Goal: Browse casually: Explore the website without a specific task or goal

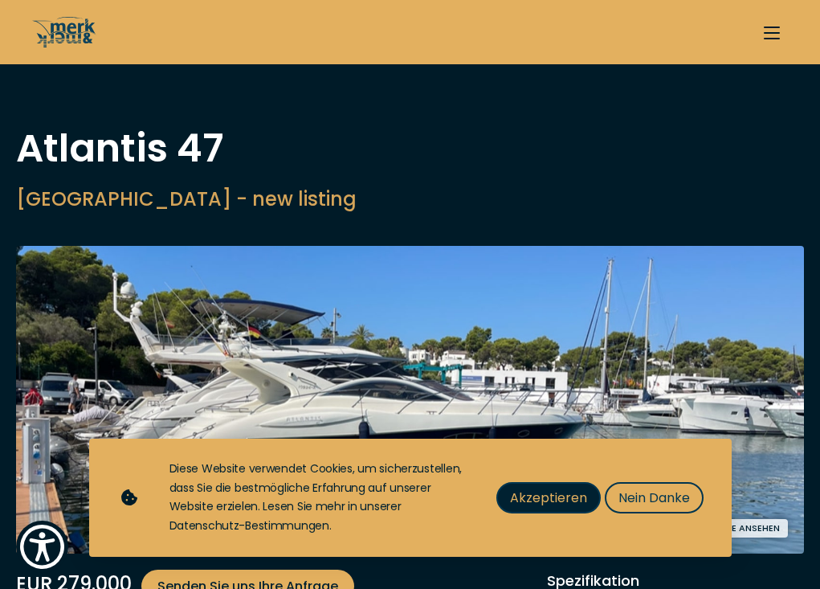
click at [547, 502] on span "Akzeptieren" at bounding box center [548, 498] width 77 height 20
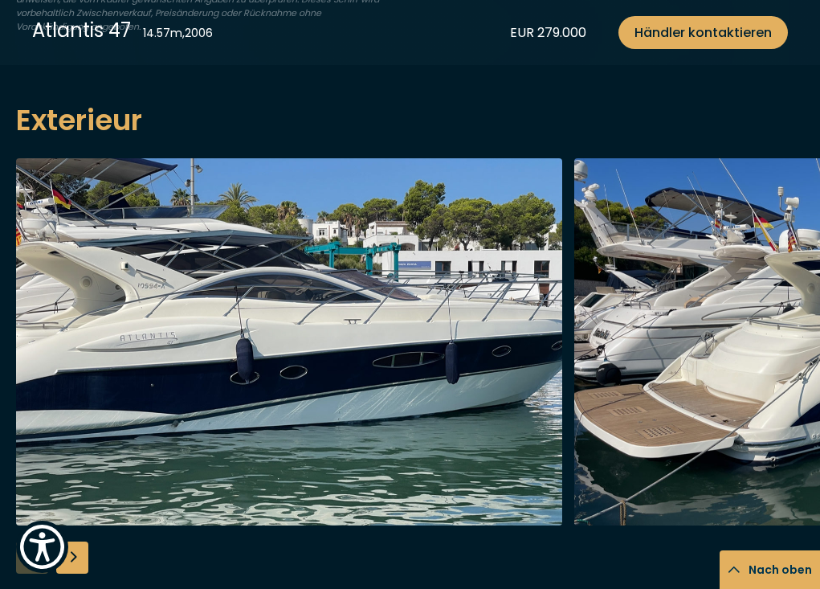
scroll to position [1282, 0]
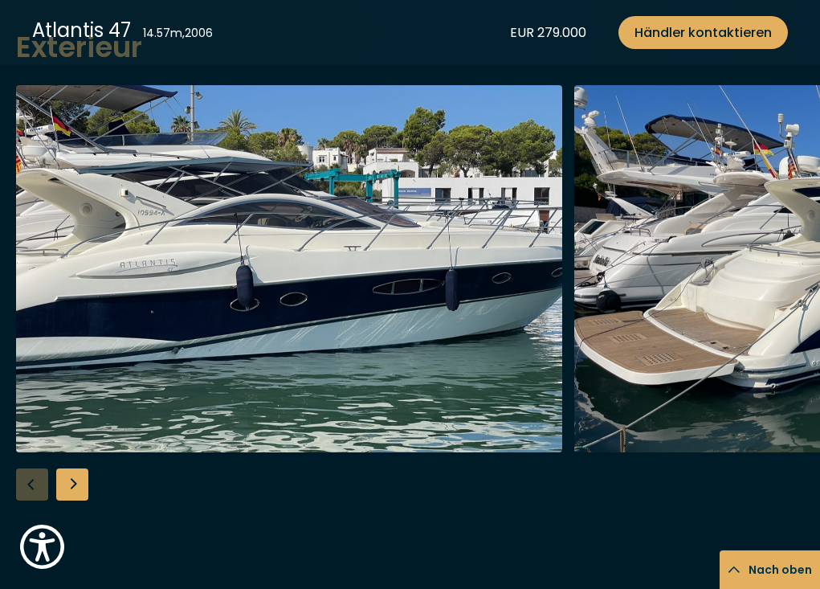
click at [385, 288] on img "button" at bounding box center [289, 268] width 546 height 367
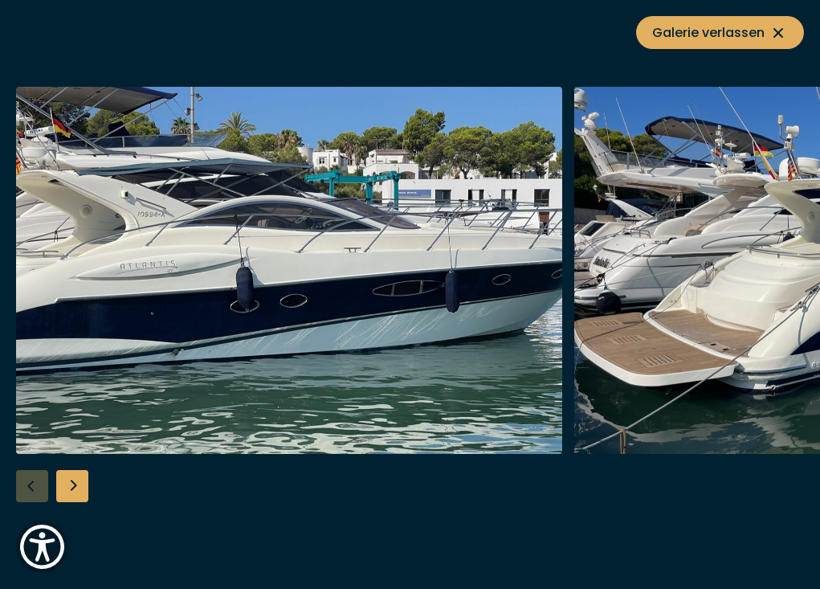
click at [183, 345] on img "button" at bounding box center [289, 270] width 546 height 367
click at [83, 486] on div "Next slide" at bounding box center [72, 486] width 32 height 32
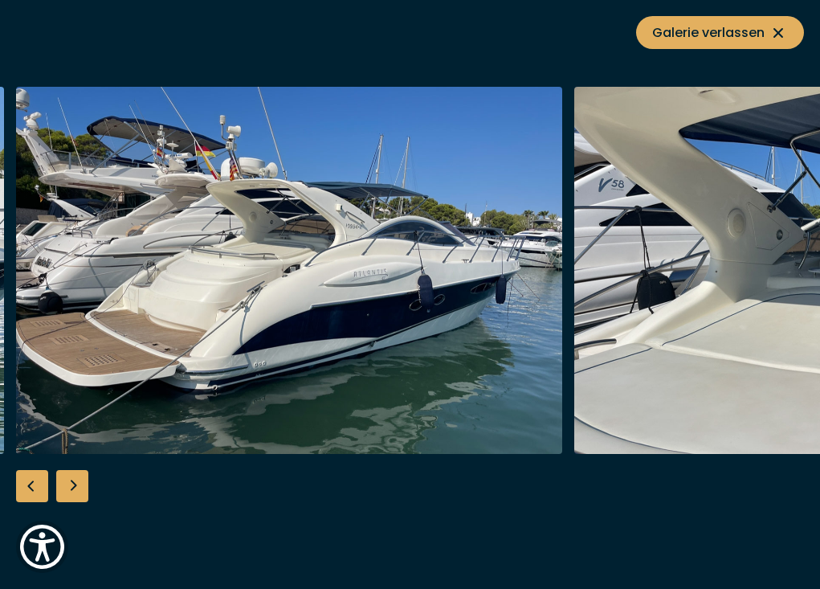
click at [82, 488] on div "Next slide" at bounding box center [72, 486] width 32 height 32
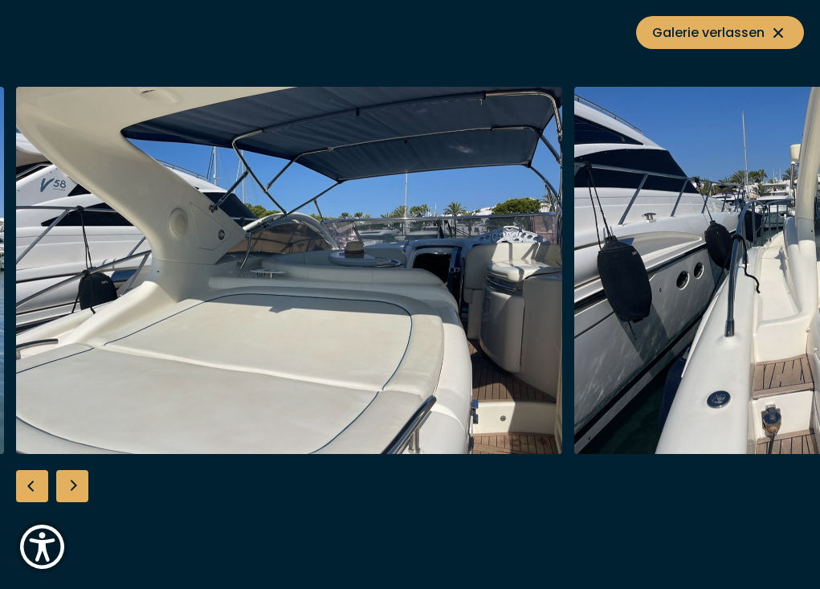
click at [82, 489] on div "Next slide" at bounding box center [72, 486] width 32 height 32
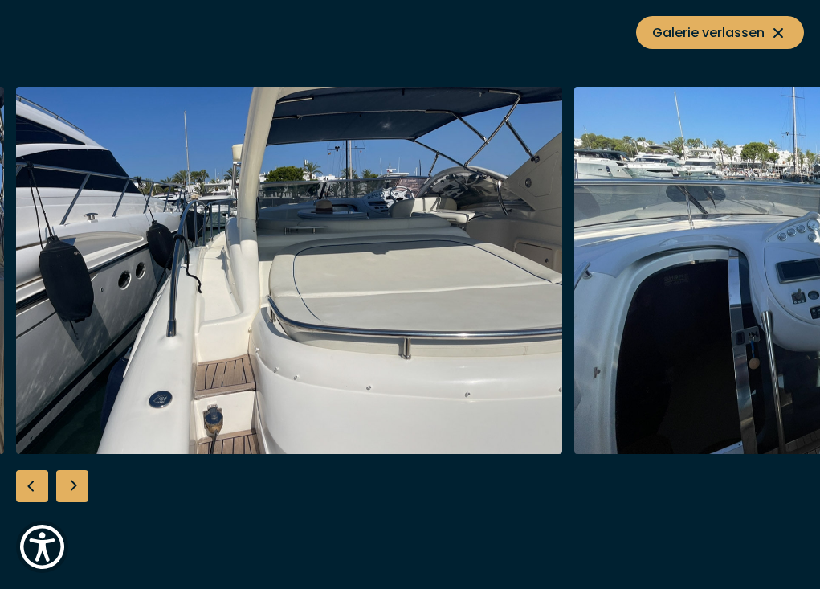
click at [83, 485] on div "Next slide" at bounding box center [72, 486] width 32 height 32
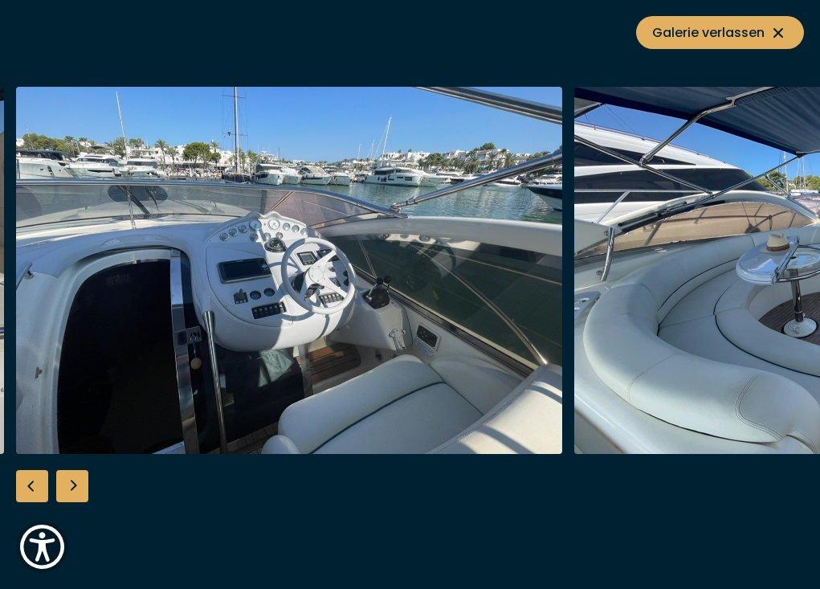
click at [84, 489] on div "Next slide" at bounding box center [72, 486] width 32 height 32
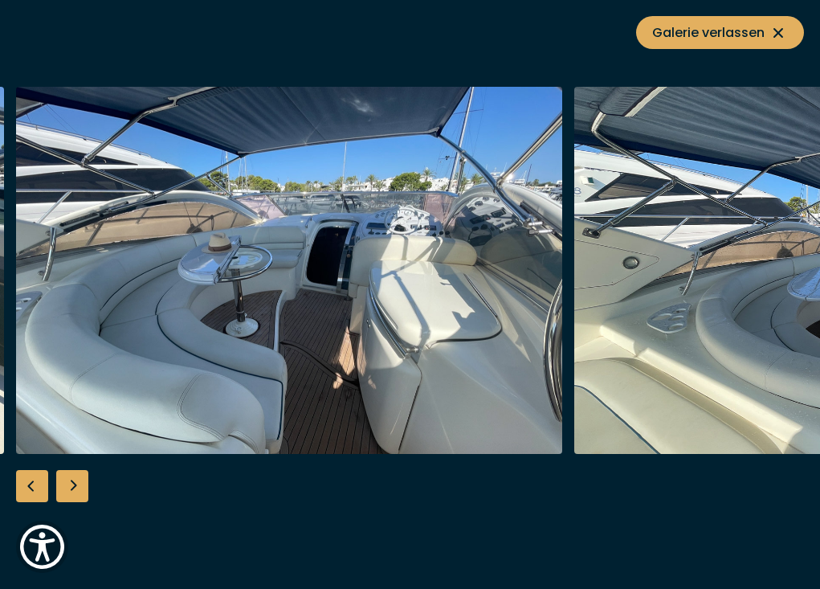
click at [84, 489] on div "Next slide" at bounding box center [72, 486] width 32 height 32
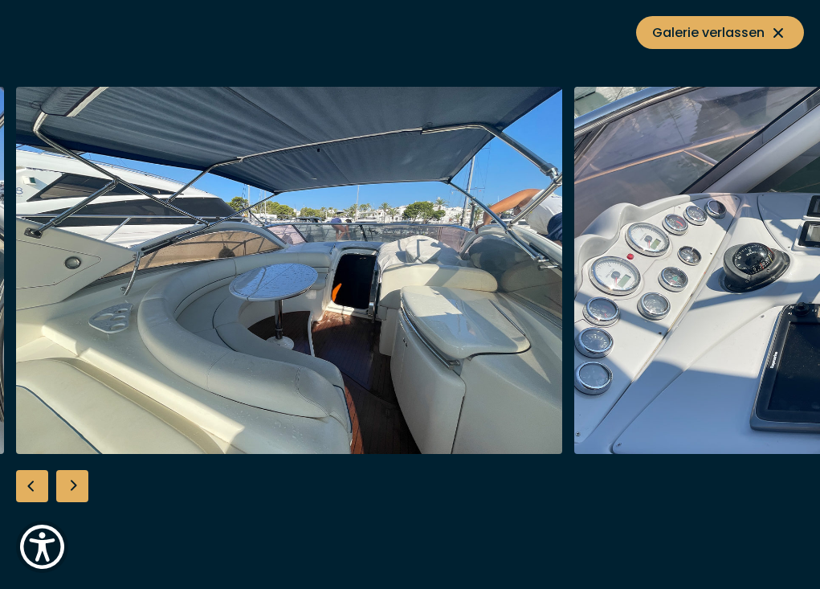
click at [84, 489] on div "Next slide" at bounding box center [72, 486] width 32 height 32
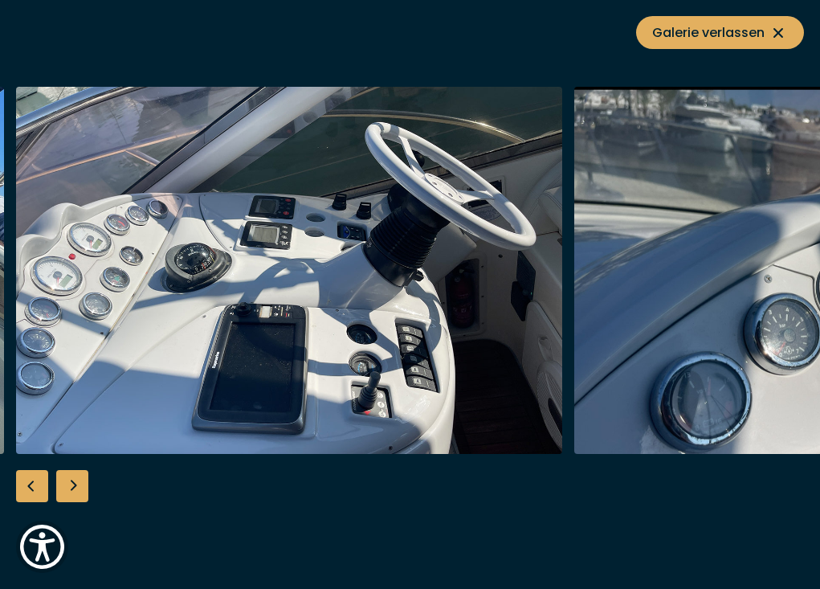
click at [84, 489] on div "Next slide" at bounding box center [72, 486] width 32 height 32
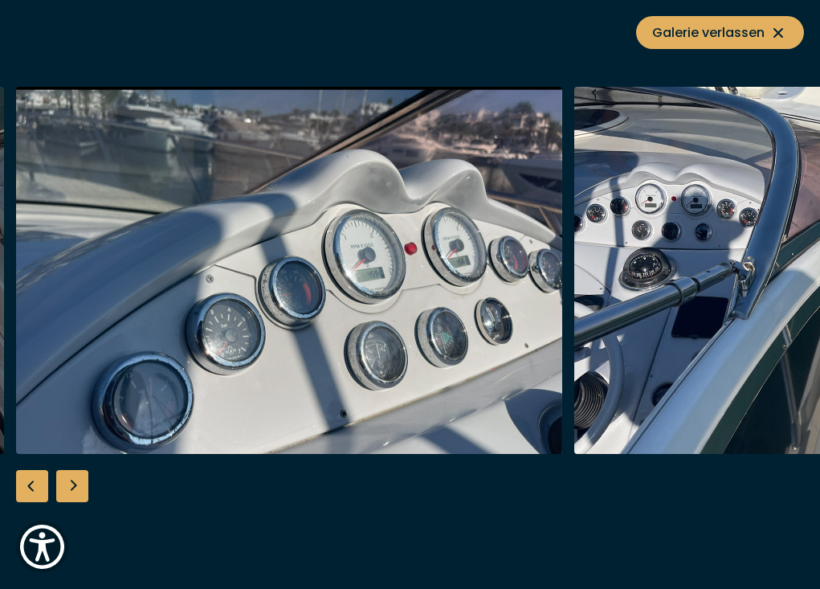
click at [84, 489] on div "Next slide" at bounding box center [72, 486] width 32 height 32
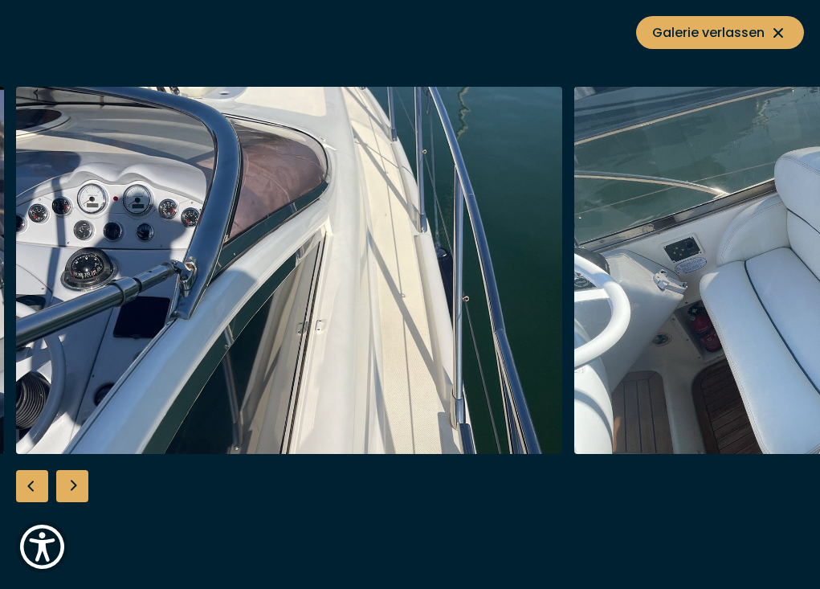
click at [84, 489] on div "Next slide" at bounding box center [72, 486] width 32 height 32
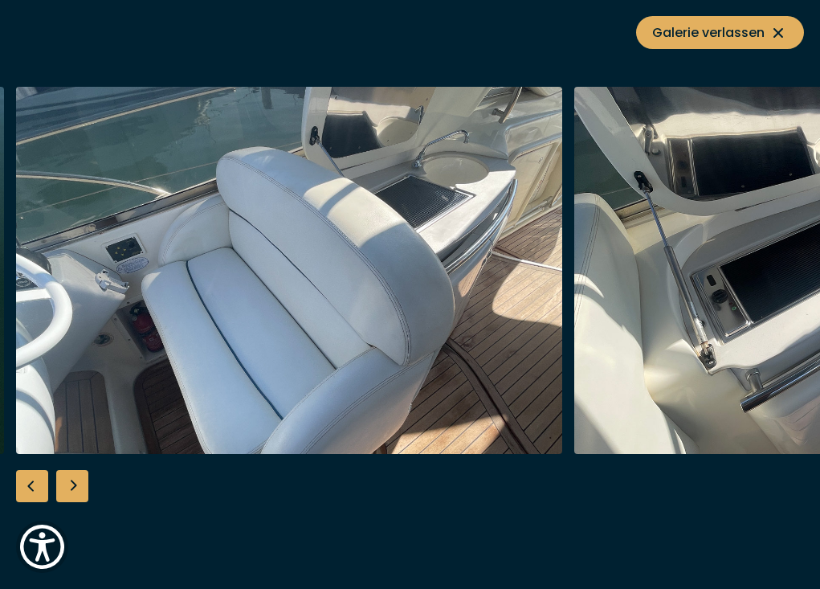
click at [84, 489] on div "Next slide" at bounding box center [72, 486] width 32 height 32
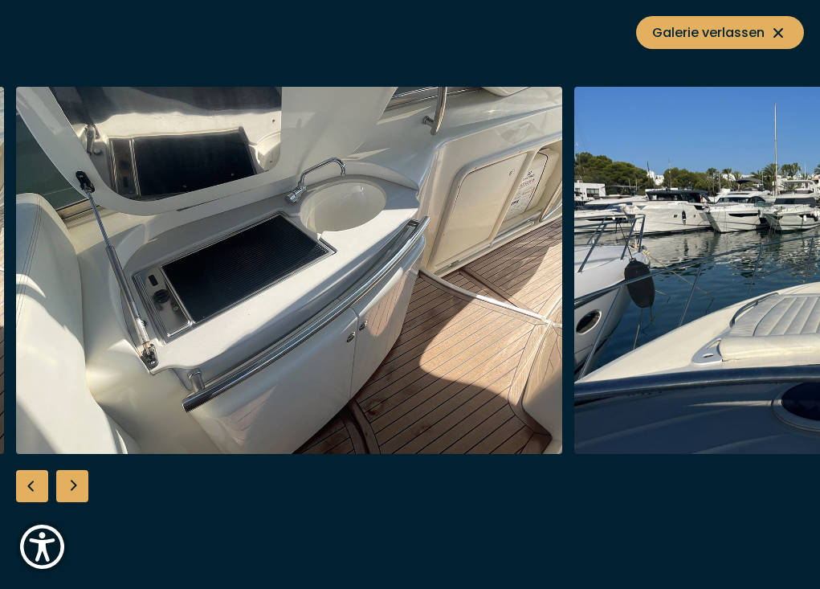
click at [84, 490] on div "Next slide" at bounding box center [72, 486] width 32 height 32
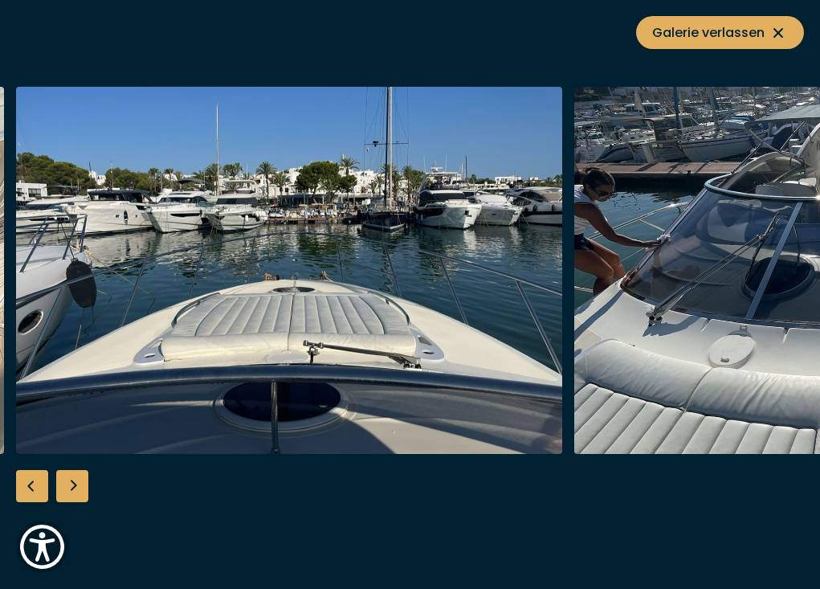
click at [84, 490] on div "Next slide" at bounding box center [72, 486] width 32 height 32
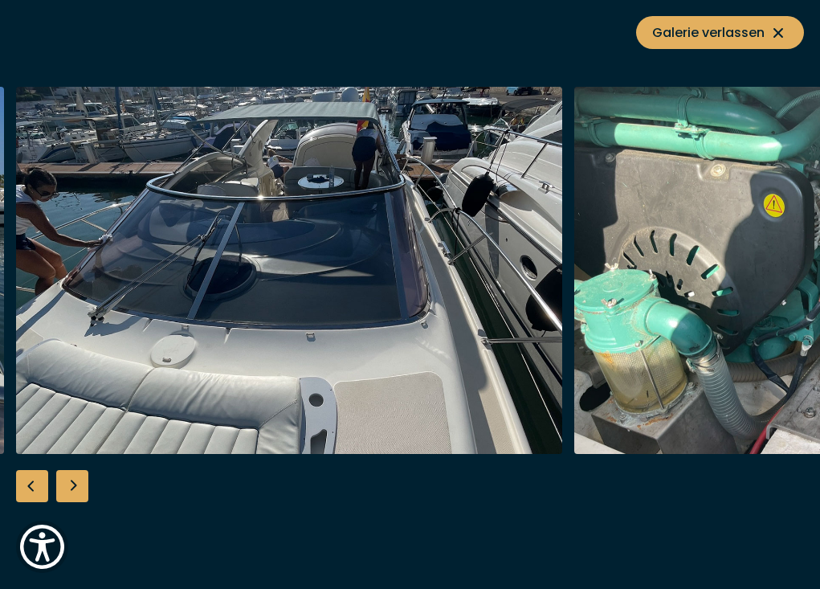
click at [84, 490] on div "Next slide" at bounding box center [72, 486] width 32 height 32
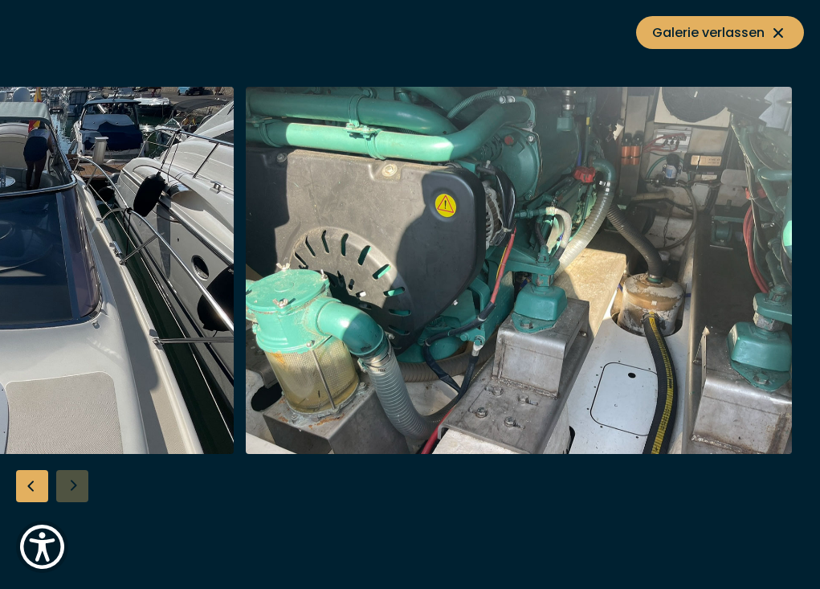
click at [84, 490] on div at bounding box center [410, 294] width 820 height 415
click at [745, 37] on span "Galerie verlassen" at bounding box center [721, 33] width 136 height 20
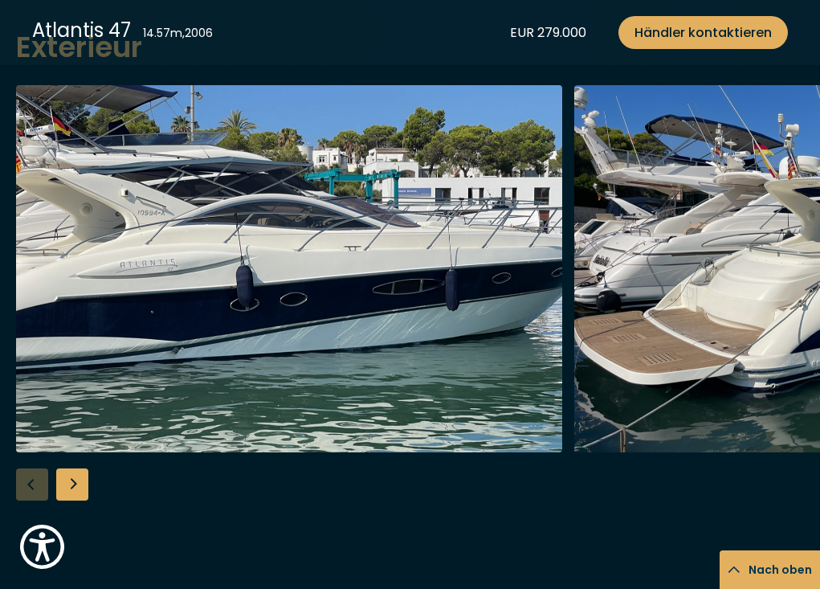
click at [443, 186] on img "button" at bounding box center [289, 268] width 546 height 367
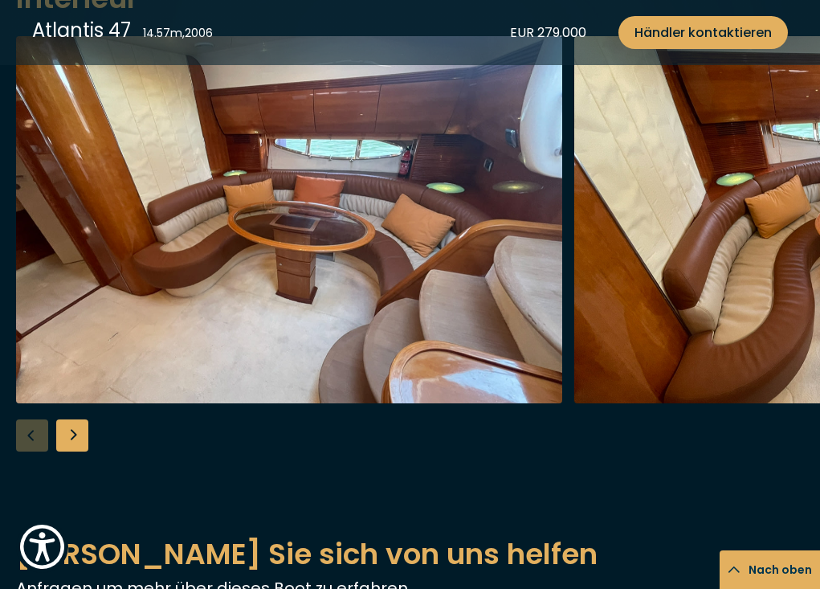
scroll to position [1887, 0]
click at [423, 241] on img "button" at bounding box center [289, 219] width 546 height 367
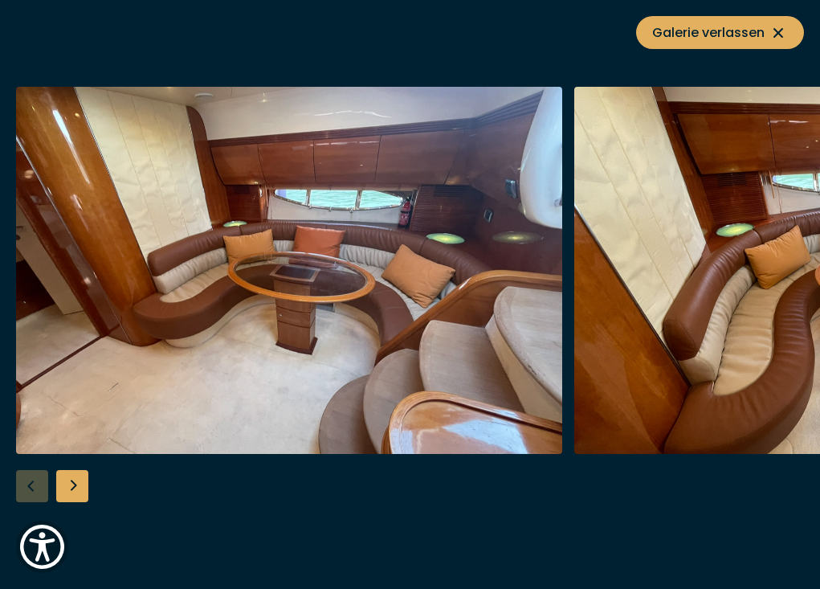
click at [66, 487] on div "Next slide" at bounding box center [72, 486] width 32 height 32
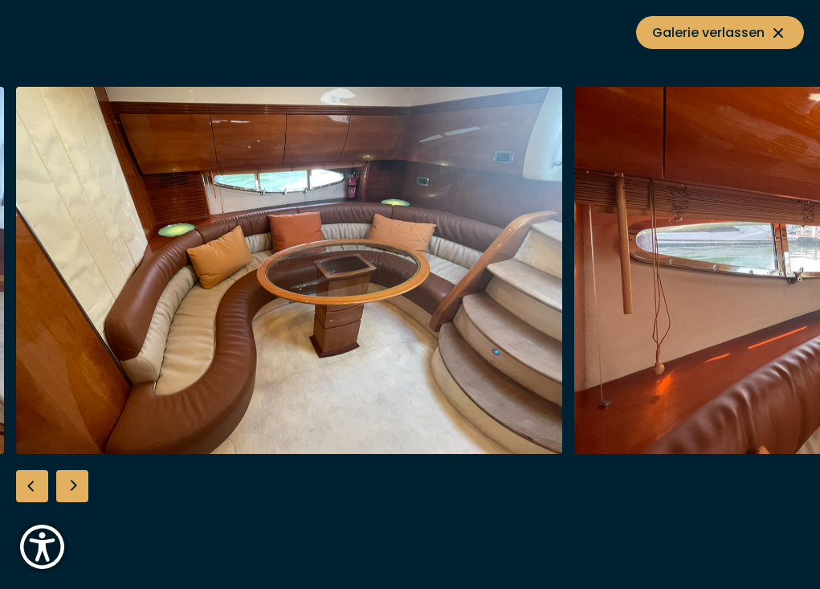
click at [66, 487] on div "Next slide" at bounding box center [72, 486] width 32 height 32
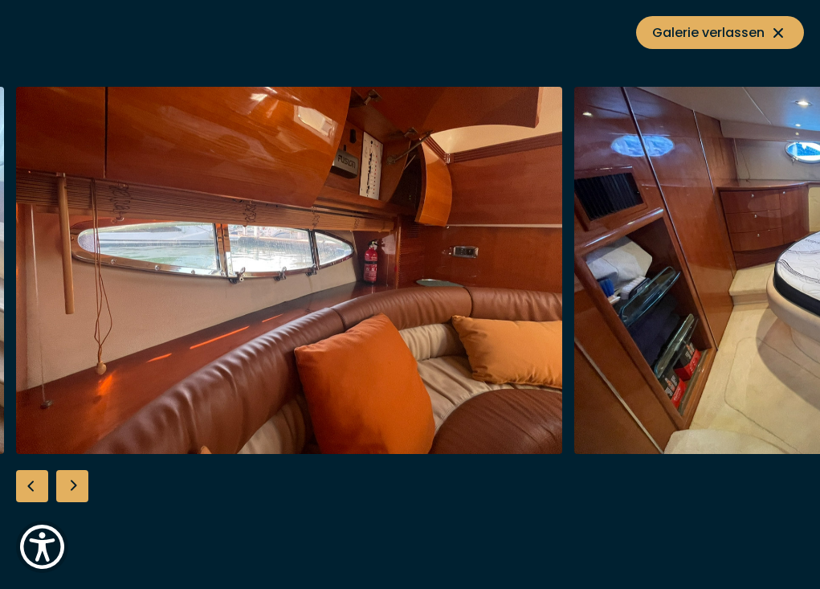
click at [66, 487] on div "Next slide" at bounding box center [72, 486] width 32 height 32
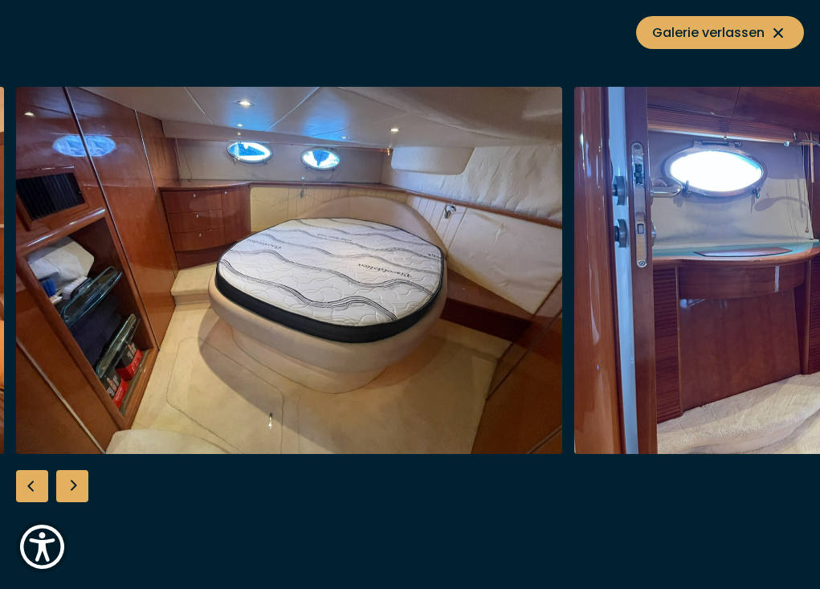
click at [57, 502] on div "Galerie verlassen" at bounding box center [410, 294] width 820 height 589
click at [75, 481] on div "Next slide" at bounding box center [72, 486] width 32 height 32
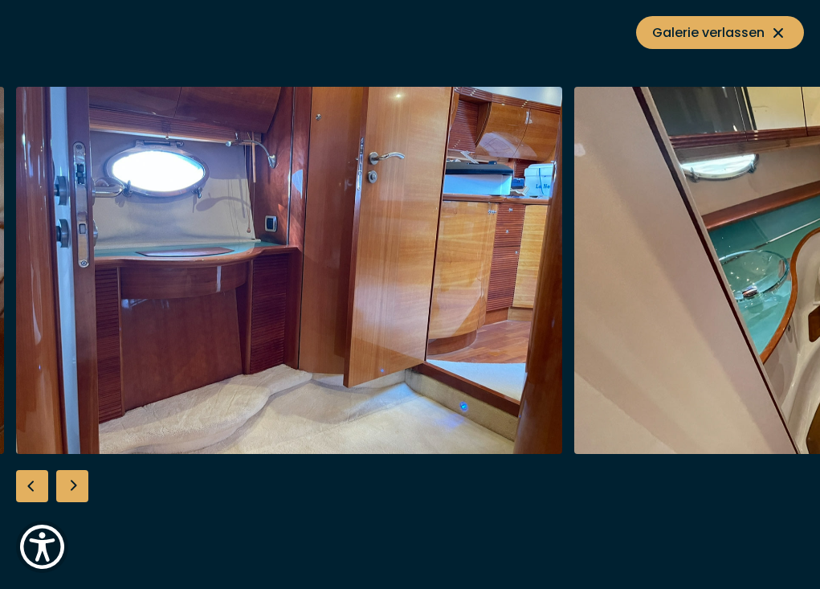
click at [75, 481] on div "Next slide" at bounding box center [72, 486] width 32 height 32
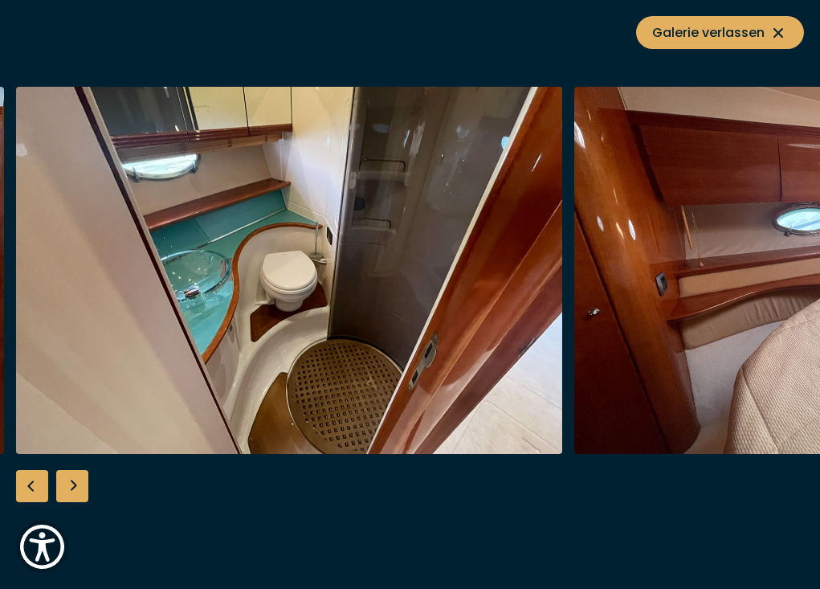
click at [75, 481] on div "Next slide" at bounding box center [72, 486] width 32 height 32
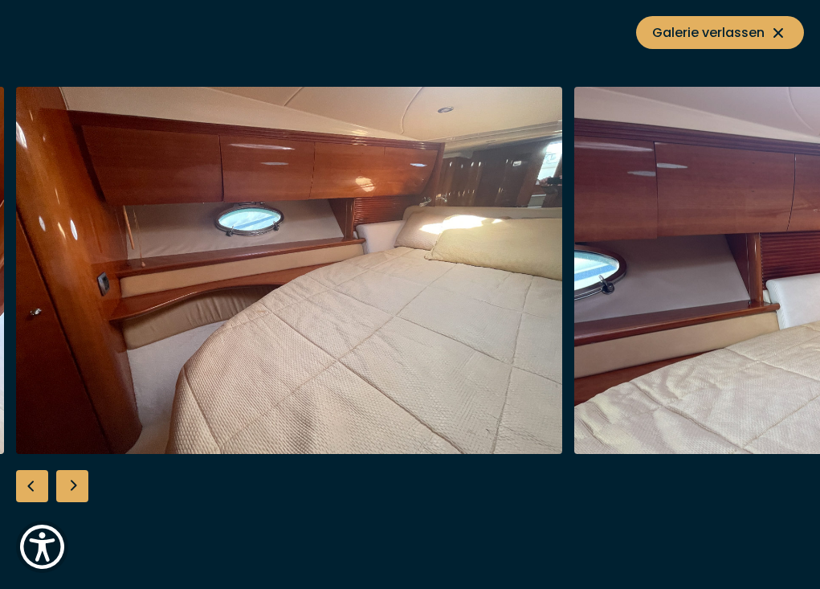
click at [75, 481] on div "Next slide" at bounding box center [72, 486] width 32 height 32
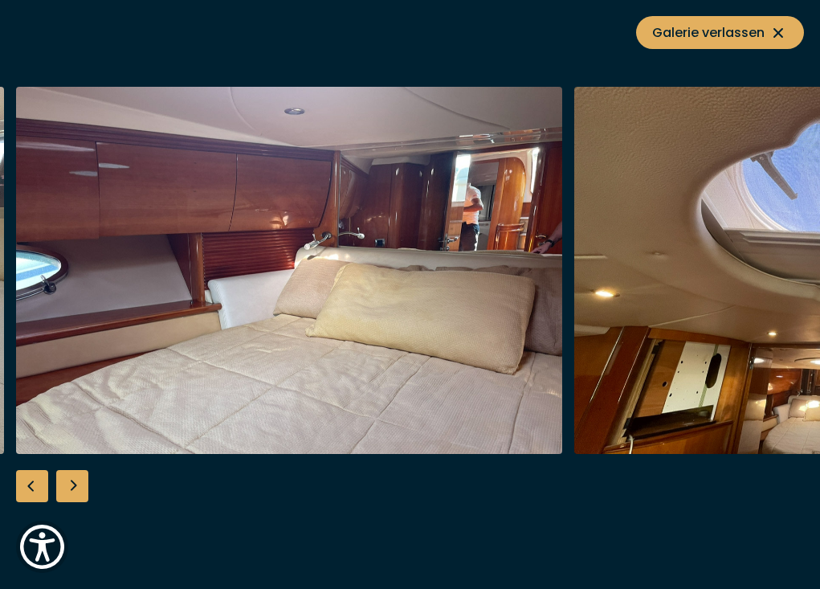
click at [75, 481] on div "Next slide" at bounding box center [72, 486] width 32 height 32
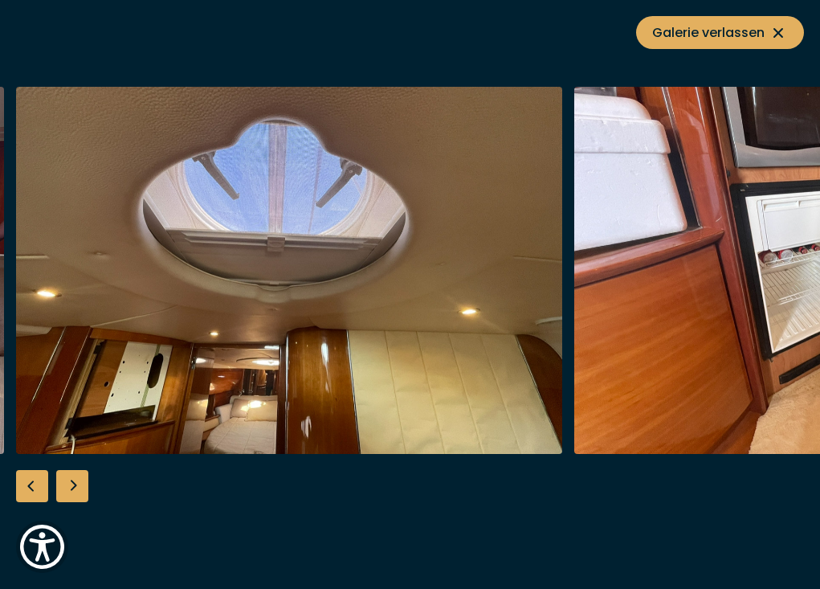
click at [75, 481] on div "Next slide" at bounding box center [72, 486] width 32 height 32
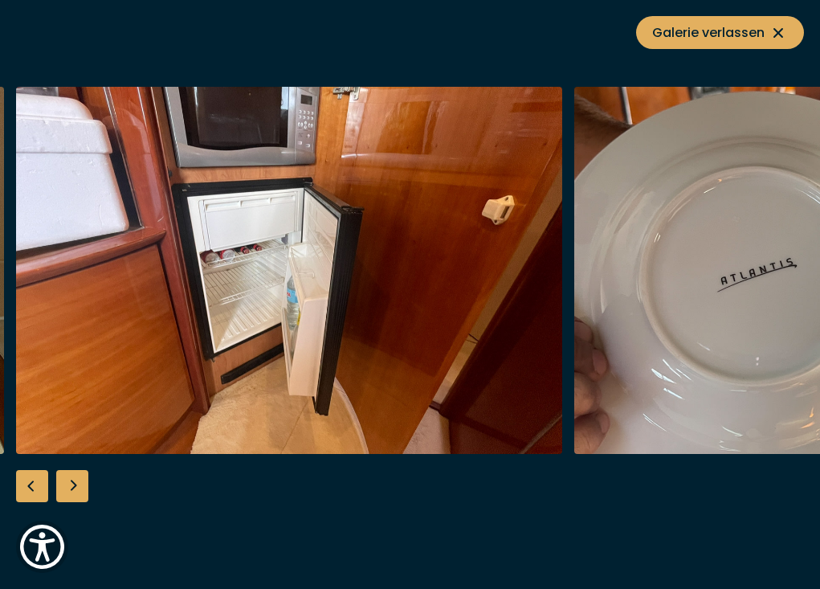
click at [75, 481] on div "Next slide" at bounding box center [72, 486] width 32 height 32
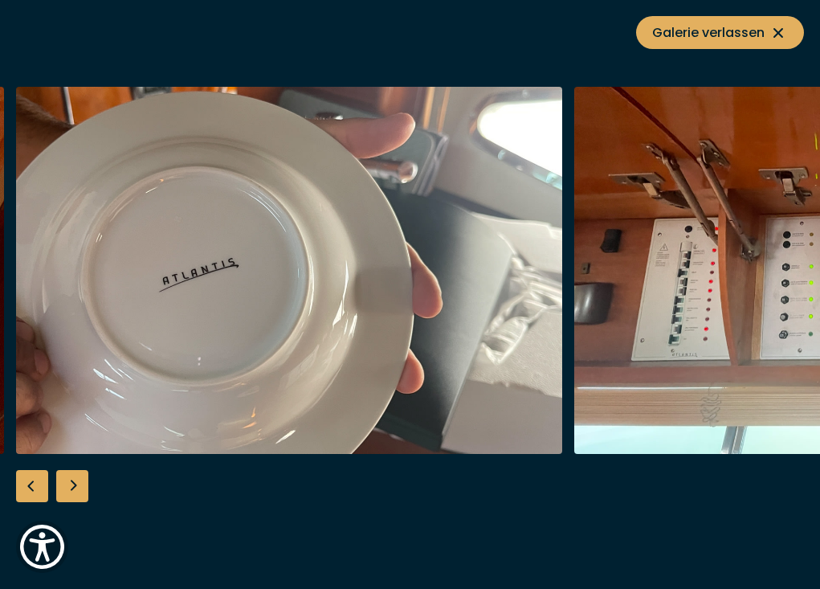
click at [75, 481] on div "Next slide" at bounding box center [72, 486] width 32 height 32
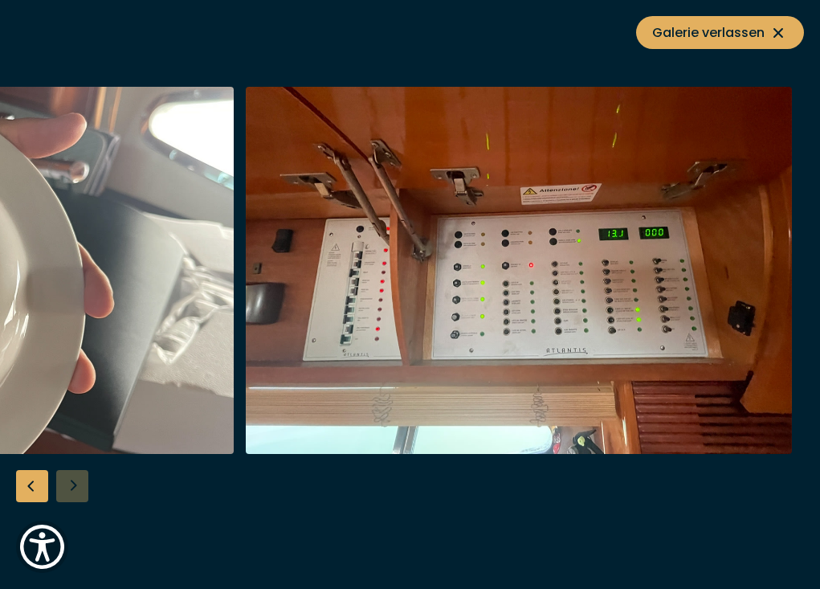
click at [69, 485] on div at bounding box center [410, 294] width 820 height 415
click at [65, 482] on div at bounding box center [410, 294] width 820 height 415
click at [65, 489] on div at bounding box center [410, 294] width 820 height 415
click at [701, 22] on button "Galerie verlassen" at bounding box center [720, 32] width 168 height 33
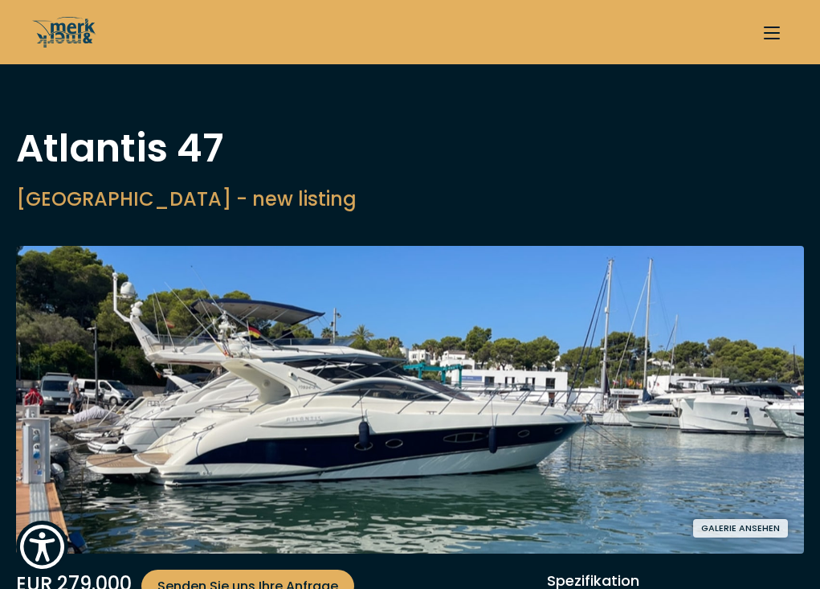
scroll to position [0, 0]
